Goal: Task Accomplishment & Management: Use online tool/utility

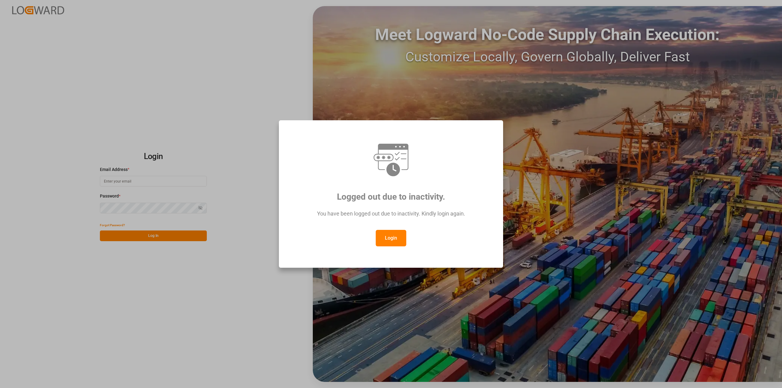
click at [393, 240] on button "Login" at bounding box center [391, 238] width 31 height 17
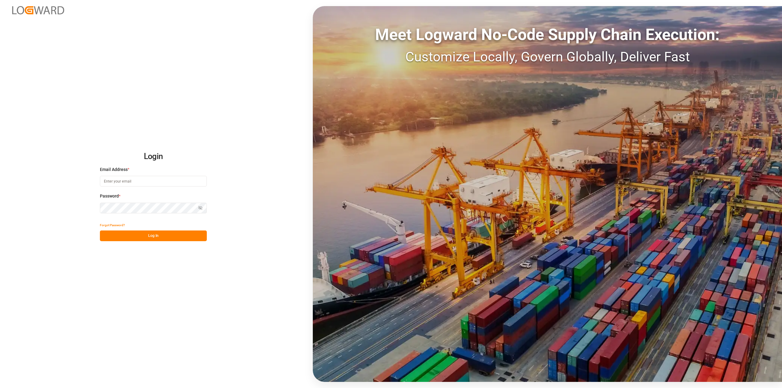
click at [125, 181] on input at bounding box center [153, 181] width 107 height 11
type input "[PERSON_NAME][EMAIL_ADDRESS][PERSON_NAME][DOMAIN_NAME]"
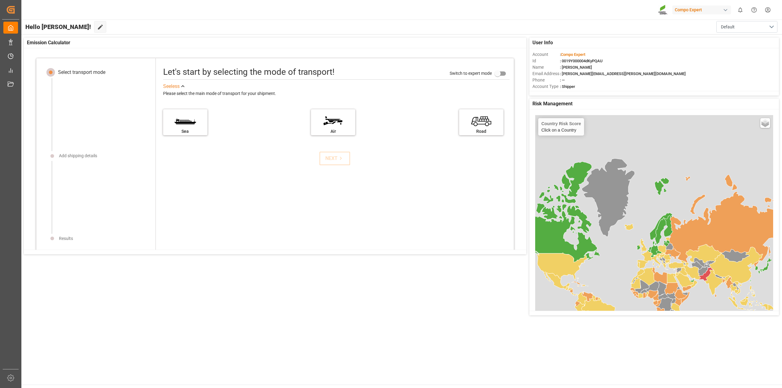
click at [153, 22] on div "Hello [PERSON_NAME]! Edit Cockpit Default" at bounding box center [402, 27] width 762 height 15
